Goal: Information Seeking & Learning: Check status

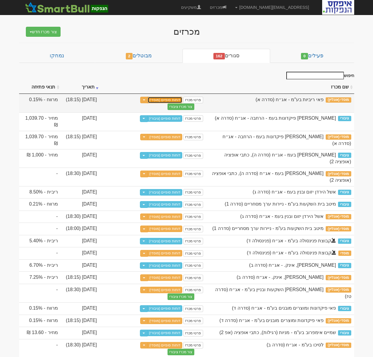
click at [170, 100] on link "דוחות סופיים (מוסדי)" at bounding box center [165, 100] width 35 height 6
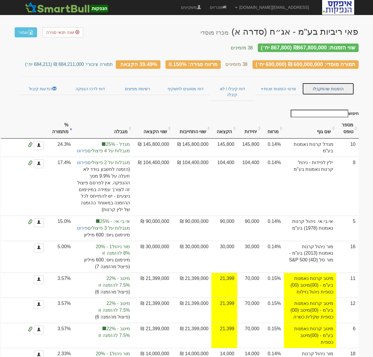
click at [318, 85] on link "הזמנות שהתקבלו" at bounding box center [328, 89] width 52 height 12
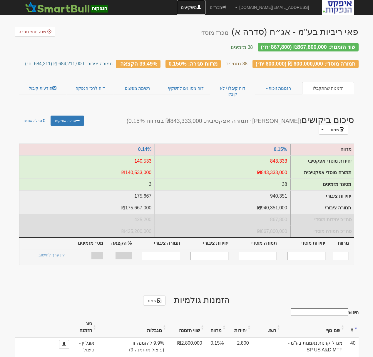
click at [201, 8] on span at bounding box center [199, 7] width 4 height 4
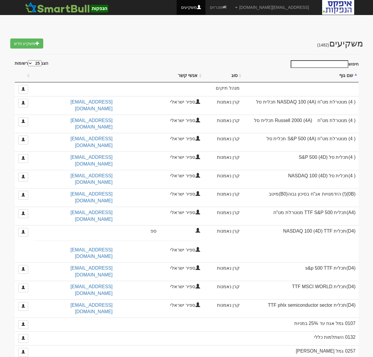
select select "25"
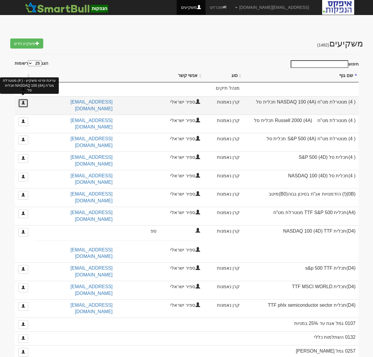
click at [25, 104] on link at bounding box center [23, 103] width 10 height 9
